Goal: Information Seeking & Learning: Learn about a topic

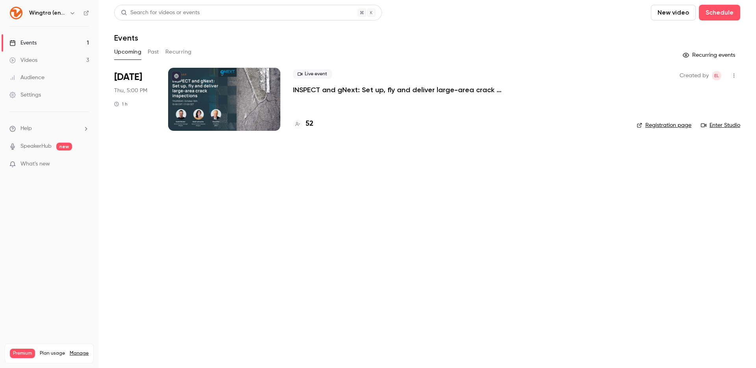
click at [375, 90] on p "INSPECT and gNext: Set up, fly and deliver large-area crack inspections in a fe…" at bounding box center [411, 89] width 236 height 9
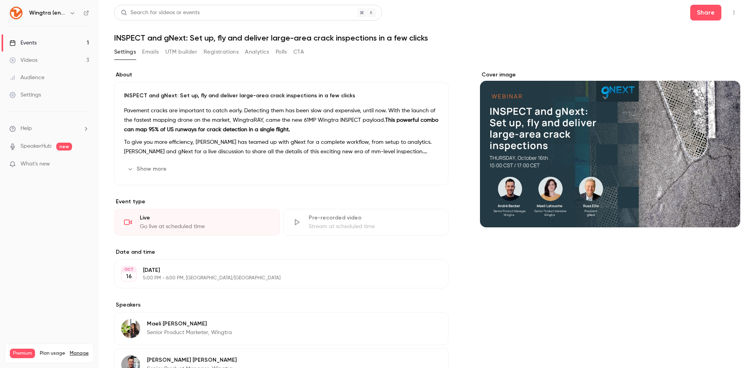
click at [211, 54] on button "Registrations" at bounding box center [221, 52] width 35 height 13
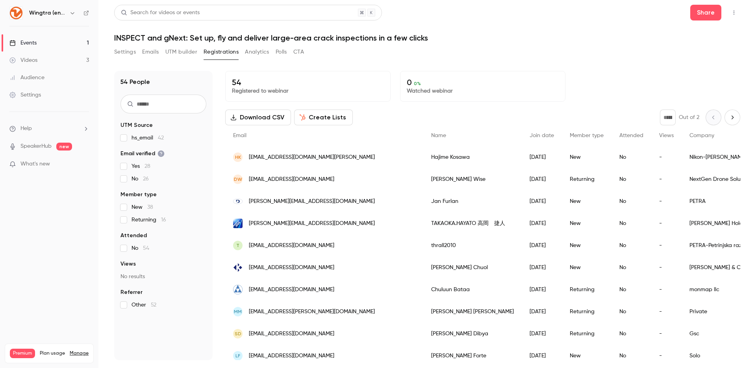
click at [37, 41] on link "Events 1" at bounding box center [49, 42] width 98 height 17
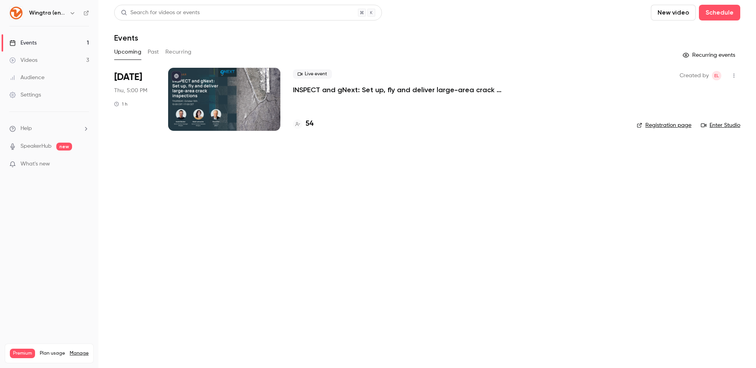
drag, startPoint x: 225, startPoint y: 45, endPoint x: 217, endPoint y: 45, distance: 8.3
click at [225, 46] on div "Upcoming Past Recurring" at bounding box center [427, 52] width 626 height 13
click at [153, 52] on button "Past" at bounding box center [153, 52] width 11 height 13
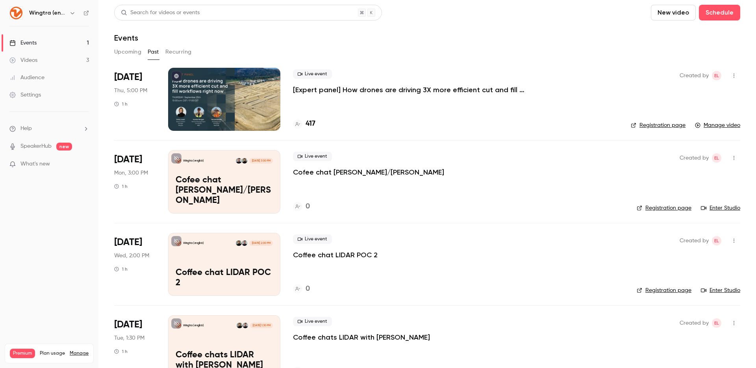
click at [132, 50] on button "Upcoming" at bounding box center [127, 52] width 27 height 13
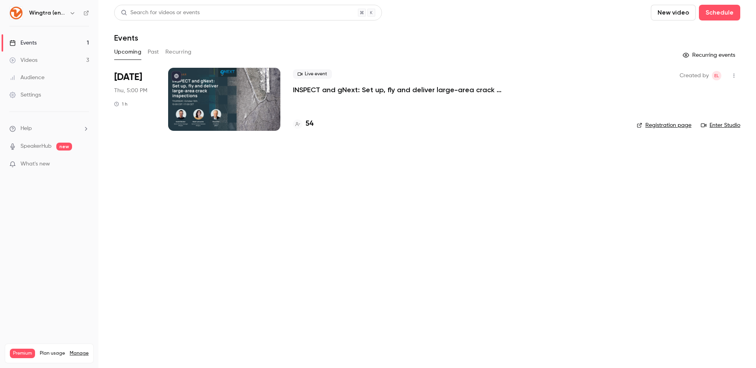
click at [59, 14] on h6 "Wingtra (english)" at bounding box center [47, 13] width 37 height 8
click at [70, 13] on icon "button" at bounding box center [72, 13] width 6 height 6
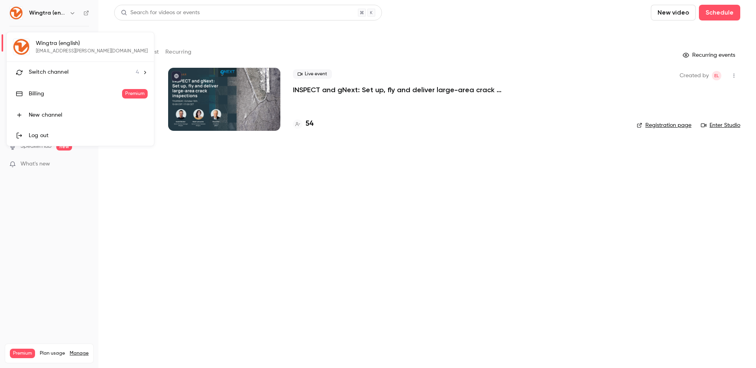
click at [65, 73] on span "Switch channel" at bounding box center [49, 72] width 40 height 8
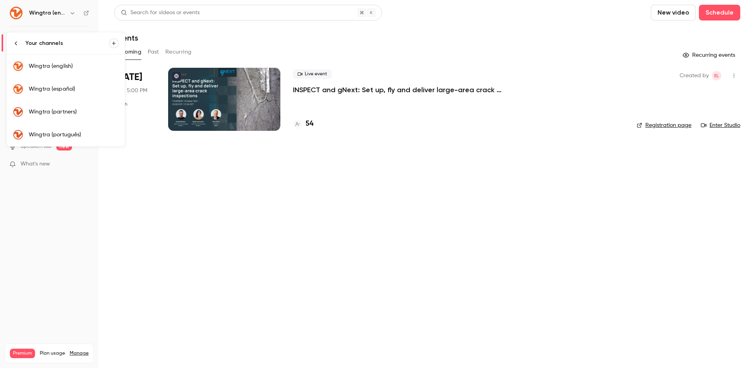
click at [69, 108] on div "Wingtra (partners)" at bounding box center [74, 112] width 90 height 8
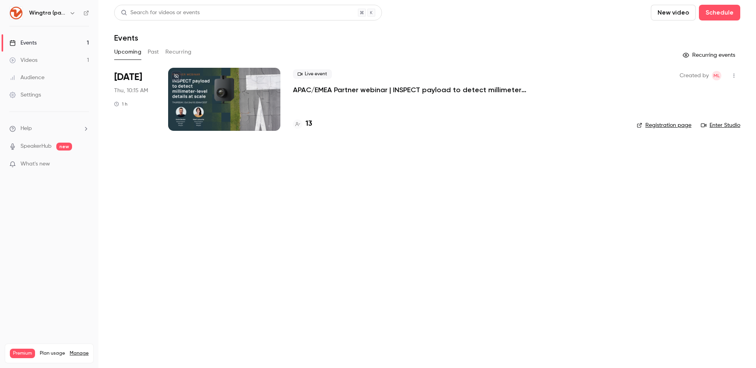
click at [319, 88] on p "APAC/EMEA Partner webinar | INSPECT payload to detect millimeter-level details …" at bounding box center [411, 89] width 236 height 9
click at [336, 90] on p "APAC/EMEA Partner webinar | INSPECT payload to detect millimeter-level details …" at bounding box center [411, 89] width 236 height 9
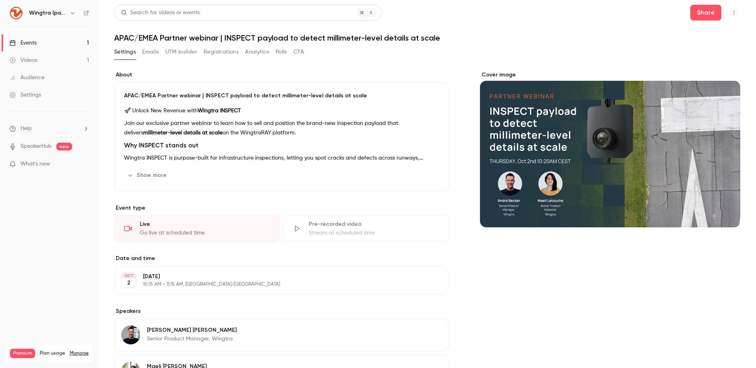
click at [224, 52] on button "Registrations" at bounding box center [221, 52] width 35 height 13
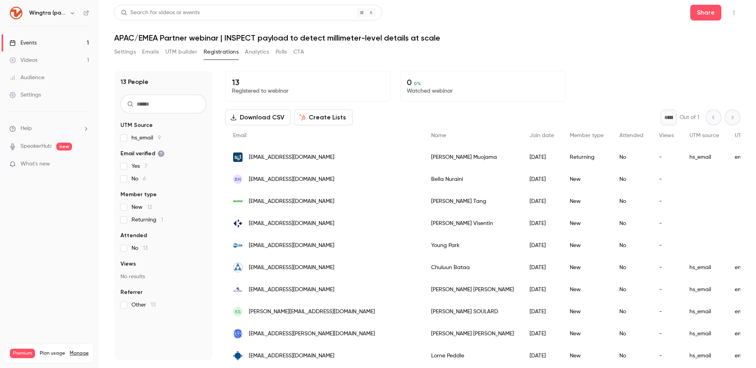
click at [123, 50] on button "Settings" at bounding box center [125, 52] width 22 height 13
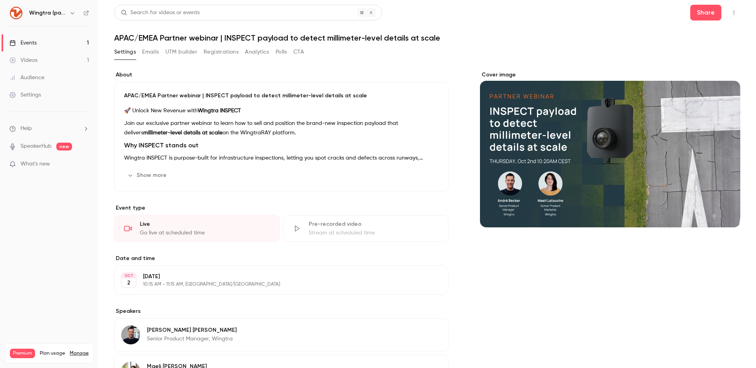
click at [345, 59] on div "Settings Emails UTM builder Registrations Analytics Polls CTA" at bounding box center [427, 54] width 626 height 16
click at [308, 49] on div "Settings Emails UTM builder Registrations Analytics Polls CTA" at bounding box center [427, 54] width 626 height 16
click at [215, 52] on button "Registrations" at bounding box center [221, 52] width 35 height 13
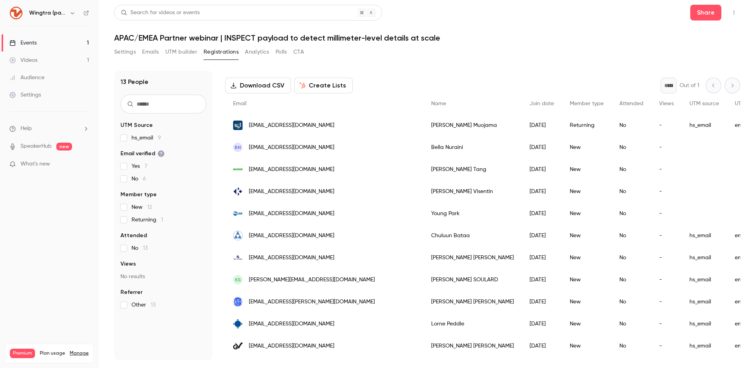
scroll to position [73, 0]
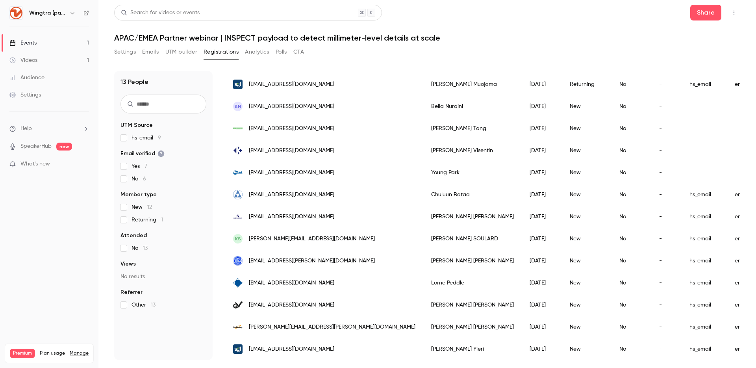
click at [127, 50] on button "Settings" at bounding box center [125, 52] width 22 height 13
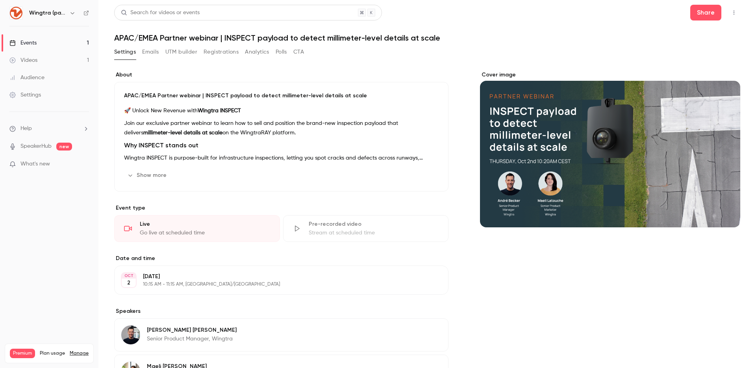
click at [59, 42] on link "Events 1" at bounding box center [49, 42] width 98 height 17
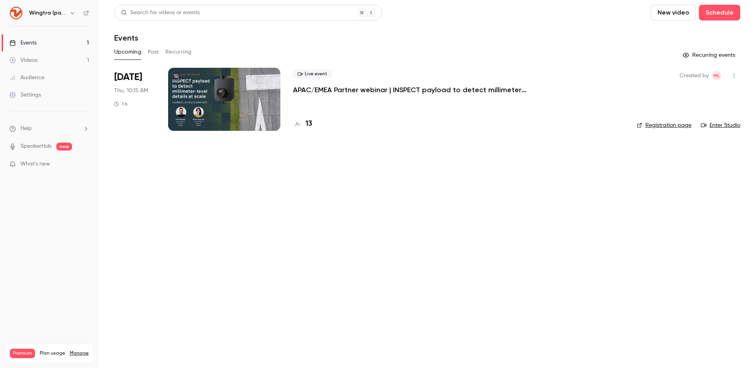
click at [152, 54] on button "Past" at bounding box center [153, 52] width 11 height 13
click at [335, 92] on p "Partner webinar | INSPECT sensor to detect millimeter-level details at scale" at bounding box center [411, 89] width 236 height 9
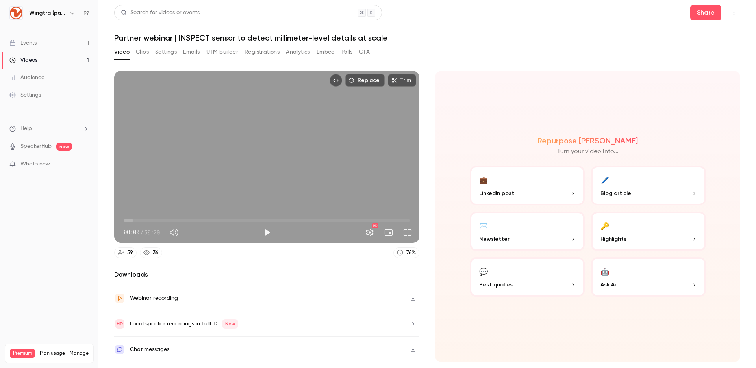
click at [248, 48] on button "Registrations" at bounding box center [262, 52] width 35 height 13
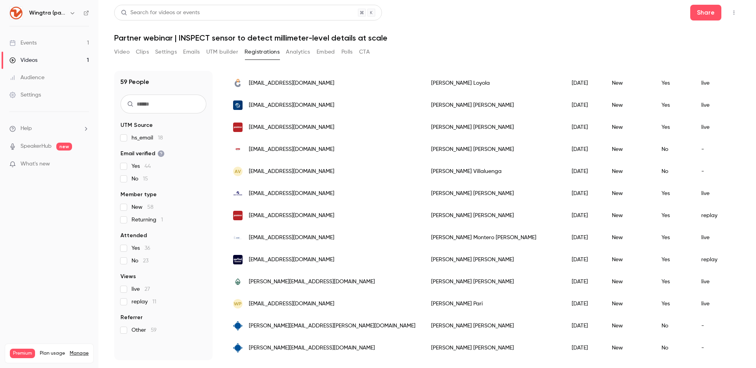
scroll to position [562, 0]
